Goal: Task Accomplishment & Management: Manage account settings

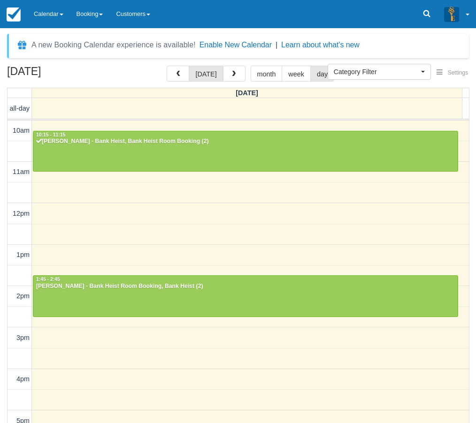
select select
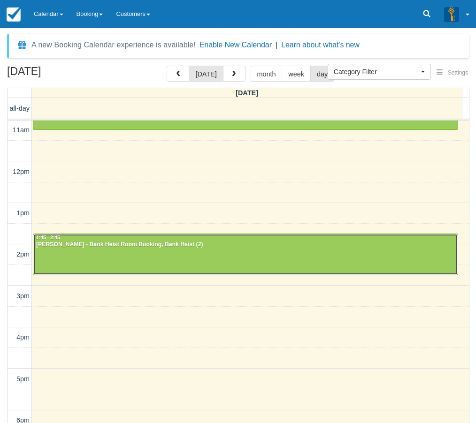
click at [110, 267] on div at bounding box center [245, 254] width 424 height 40
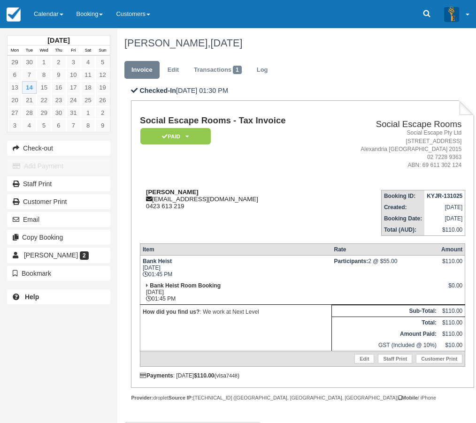
drag, startPoint x: 185, startPoint y: 192, endPoint x: 147, endPoint y: 192, distance: 38.0
click at [147, 192] on div "Emily McKendry emilymckendry@hotmail.com 0423 613 219" at bounding box center [233, 199] width 187 height 21
copy strong "Emily McKendry"
click at [53, 18] on link "Calendar" at bounding box center [48, 14] width 43 height 28
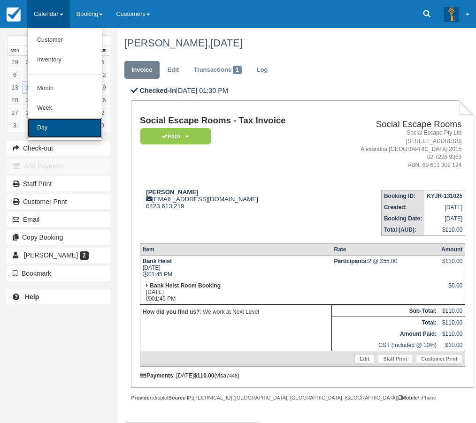
click at [50, 127] on link "Day" at bounding box center [65, 128] width 74 height 20
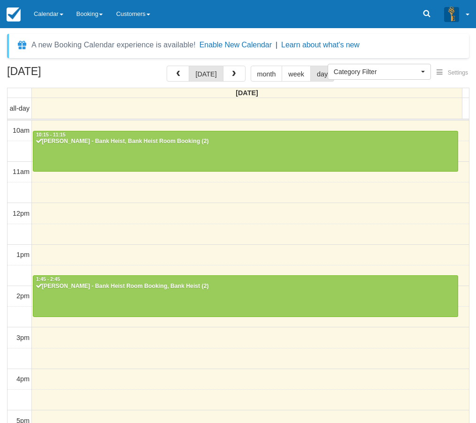
select select
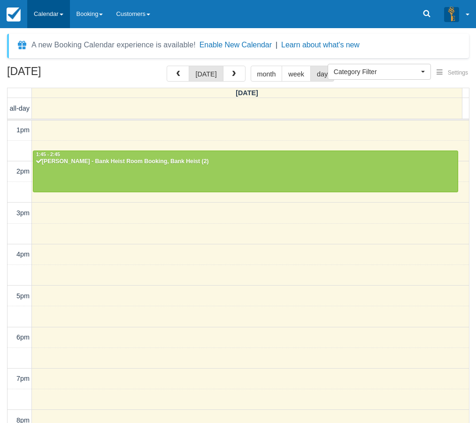
click at [46, 22] on link "Calendar" at bounding box center [48, 14] width 43 height 28
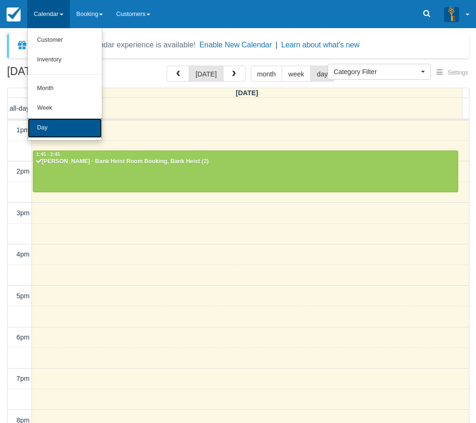
click at [54, 135] on link "Day" at bounding box center [65, 128] width 74 height 20
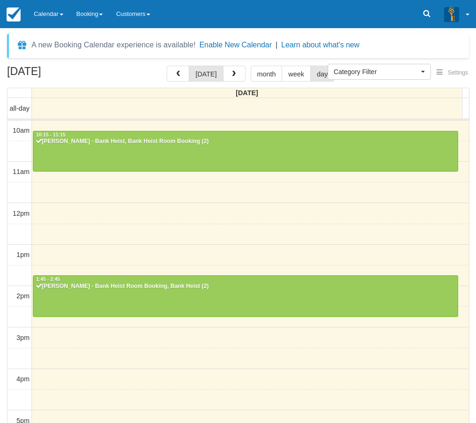
select select
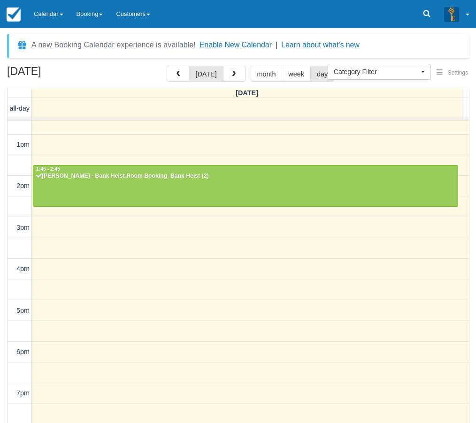
scroll to position [25, 0]
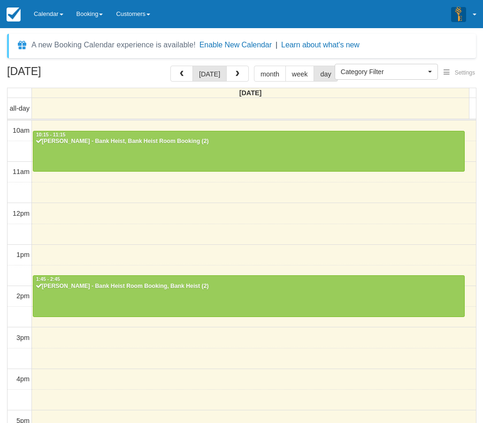
select select
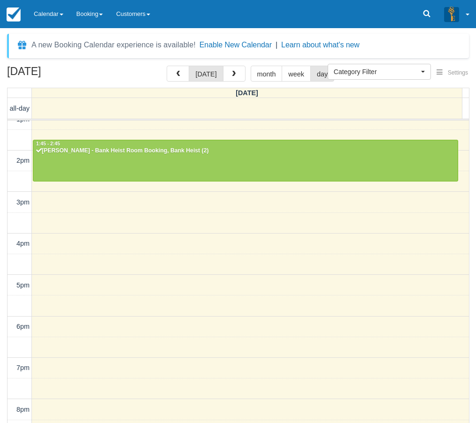
scroll to position [119, 0]
